Goal: Navigation & Orientation: Go to known website

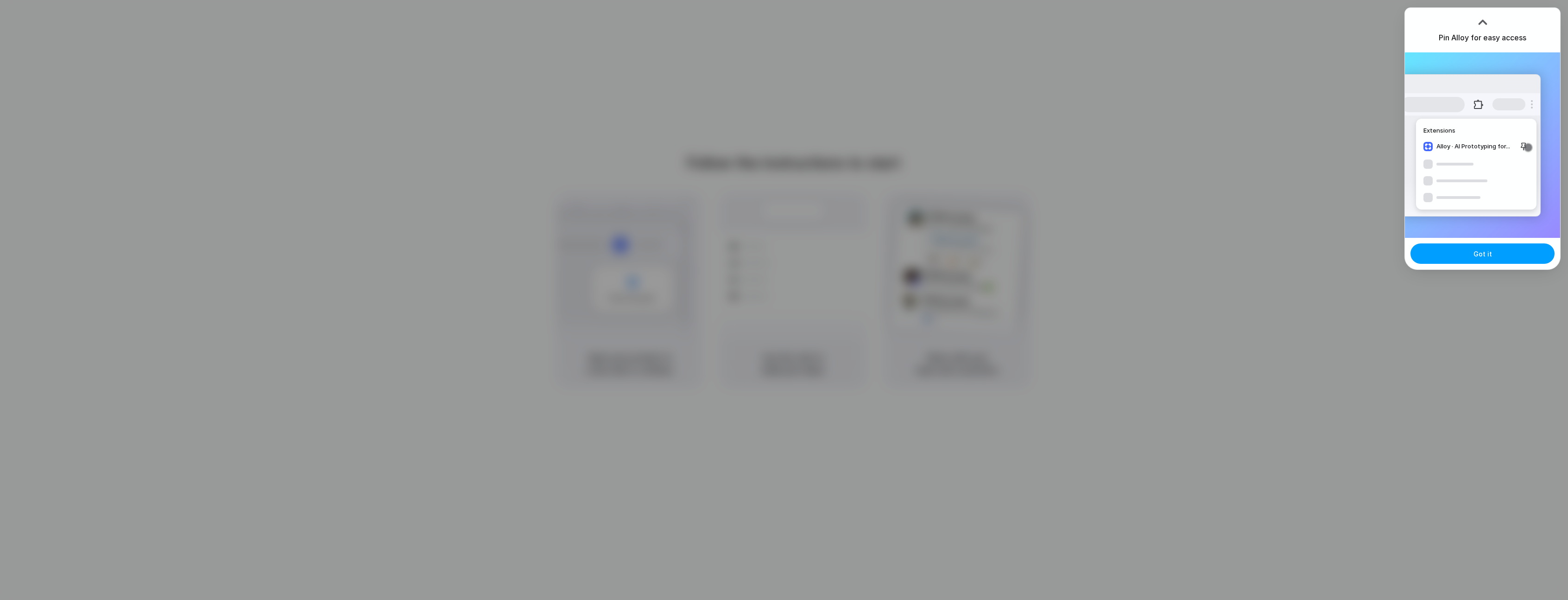
click at [1483, 250] on span "Got it" at bounding box center [1483, 254] width 18 height 10
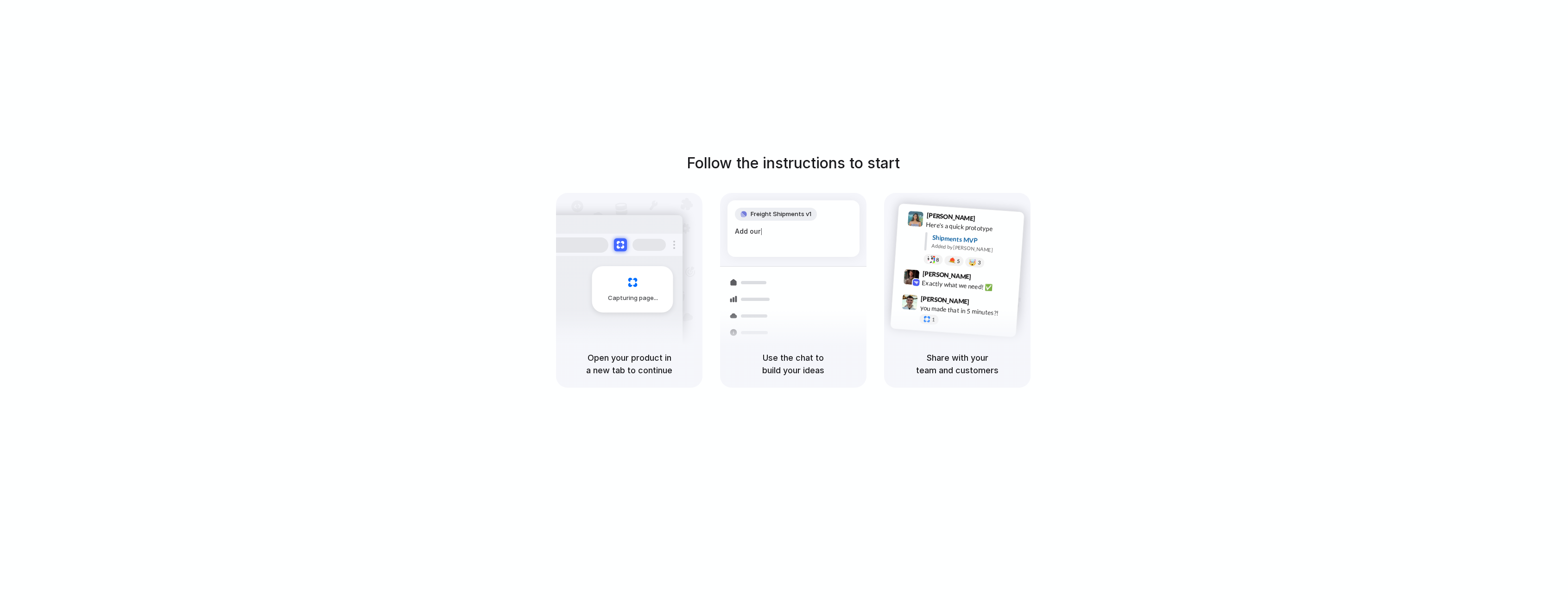
click at [626, 289] on div "Capturing page" at bounding box center [632, 289] width 81 height 46
click at [626, 253] on div at bounding box center [613, 245] width 139 height 23
click at [621, 252] on div at bounding box center [613, 245] width 139 height 23
click at [620, 289] on div "Capturing page" at bounding box center [632, 289] width 81 height 46
drag, startPoint x: 634, startPoint y: 290, endPoint x: 642, endPoint y: 290, distance: 8.0
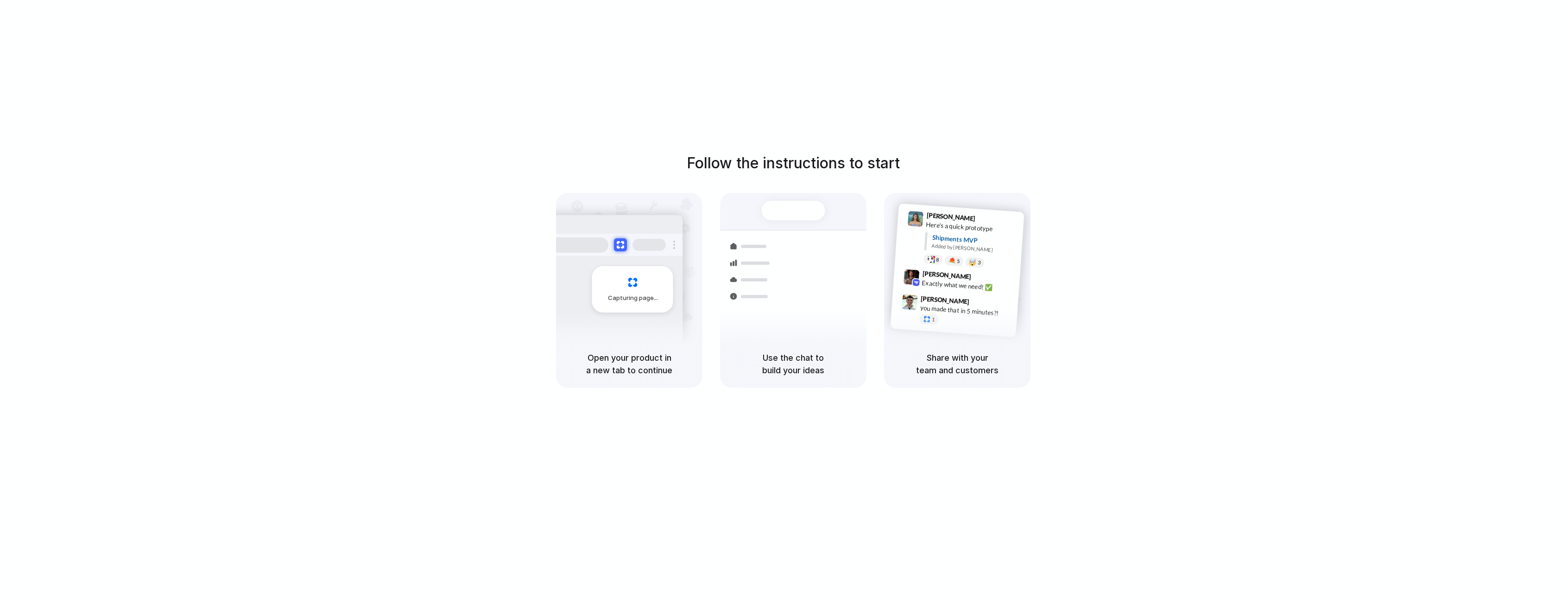
click at [635, 290] on div "Capturing page" at bounding box center [632, 289] width 81 height 46
